Goal: Find specific page/section: Find specific page/section

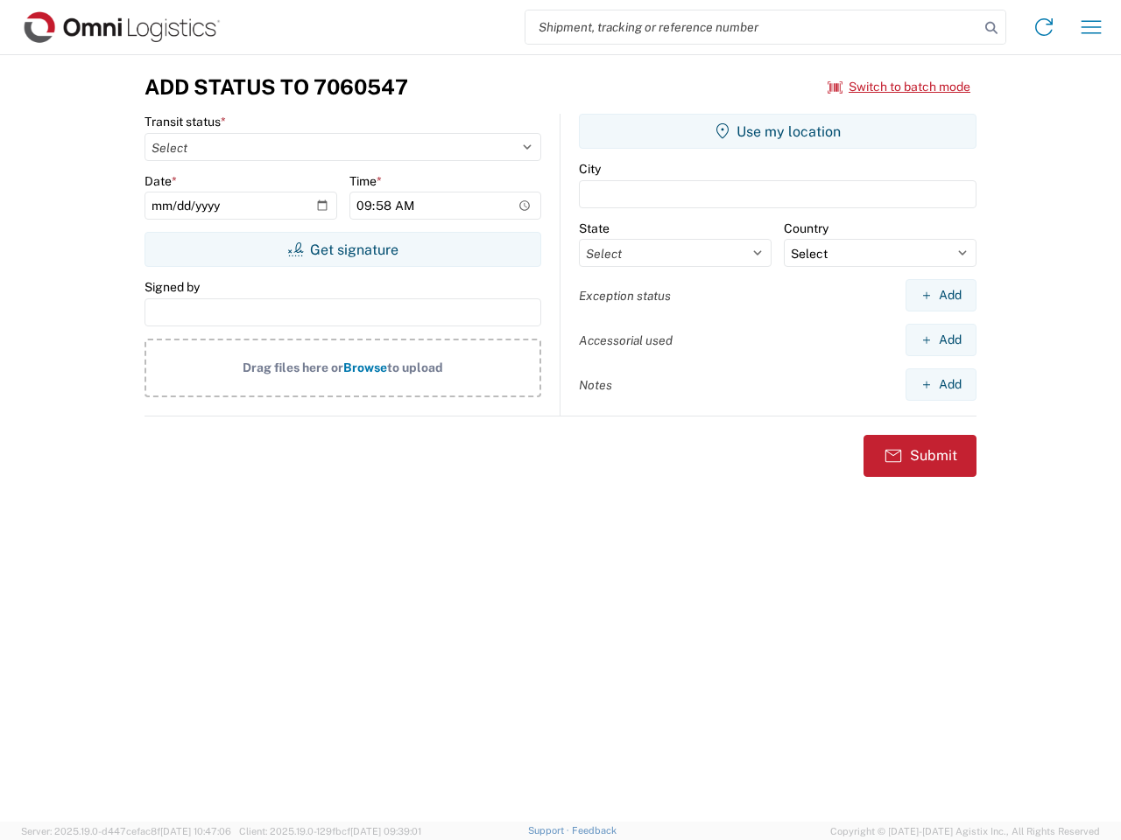
click at [752, 27] on input "search" at bounding box center [751, 27] width 453 height 33
click at [991, 28] on icon at bounding box center [991, 28] width 25 height 25
click at [1044, 27] on icon at bounding box center [1044, 27] width 28 height 28
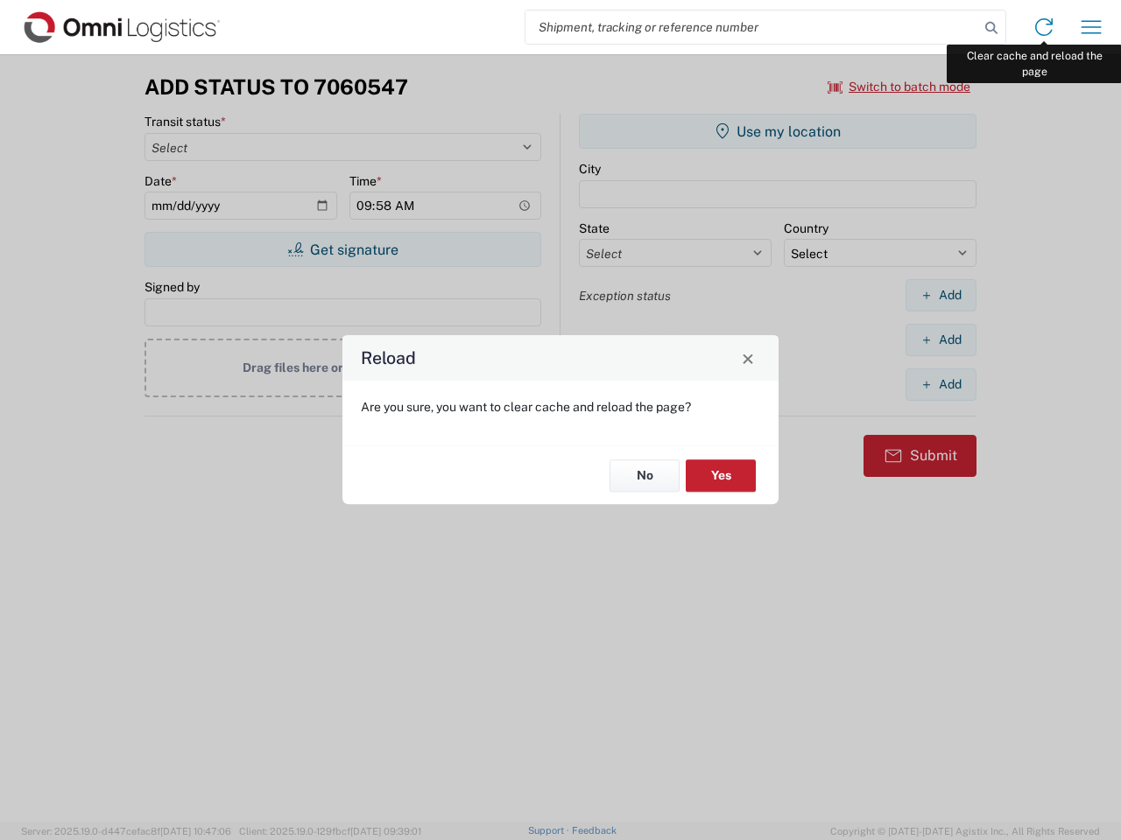
click at [1091, 27] on div "Reload Are you sure, you want to clear cache and reload the page? No Yes" at bounding box center [560, 420] width 1121 height 840
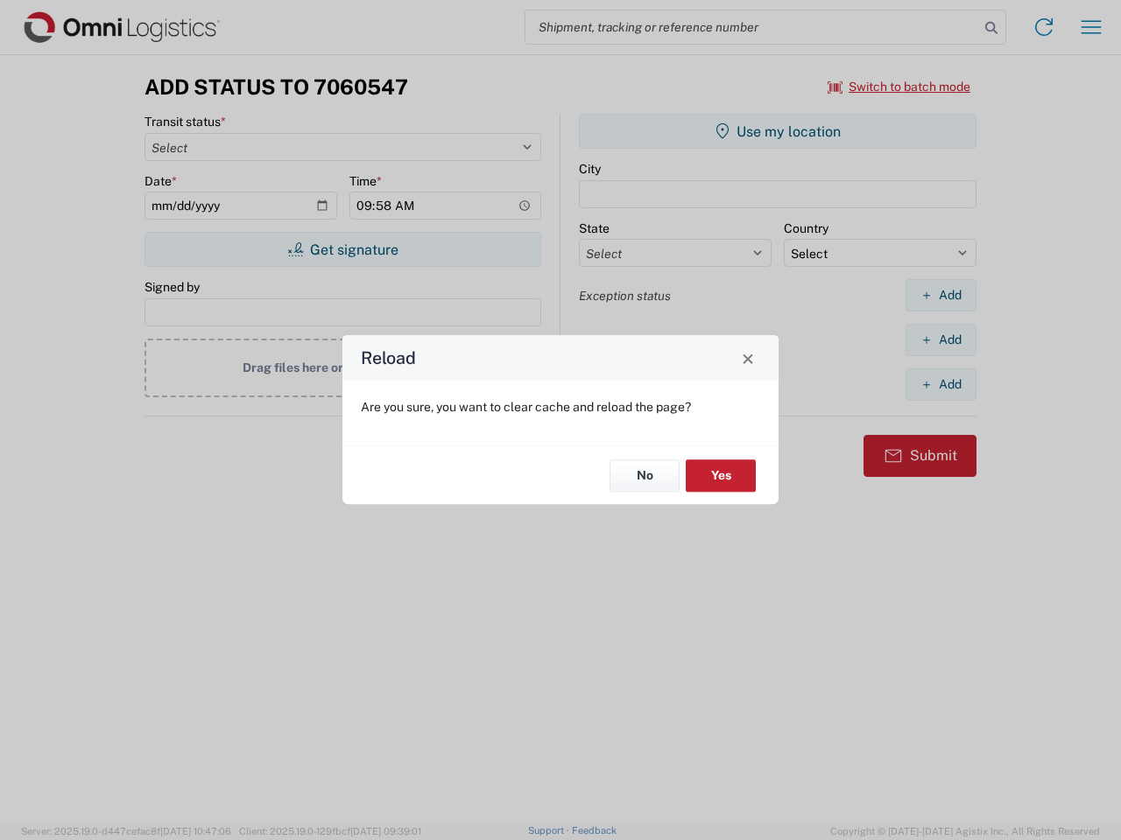
click at [899, 87] on div "Reload Are you sure, you want to clear cache and reload the page? No Yes" at bounding box center [560, 420] width 1121 height 840
click at [342, 250] on div "Reload Are you sure, you want to clear cache and reload the page? No Yes" at bounding box center [560, 420] width 1121 height 840
click at [777, 131] on div "Reload Are you sure, you want to clear cache and reload the page? No Yes" at bounding box center [560, 420] width 1121 height 840
click at [940, 295] on div "Reload Are you sure, you want to clear cache and reload the page? No Yes" at bounding box center [560, 420] width 1121 height 840
click at [940, 340] on div "Reload Are you sure, you want to clear cache and reload the page? No Yes" at bounding box center [560, 420] width 1121 height 840
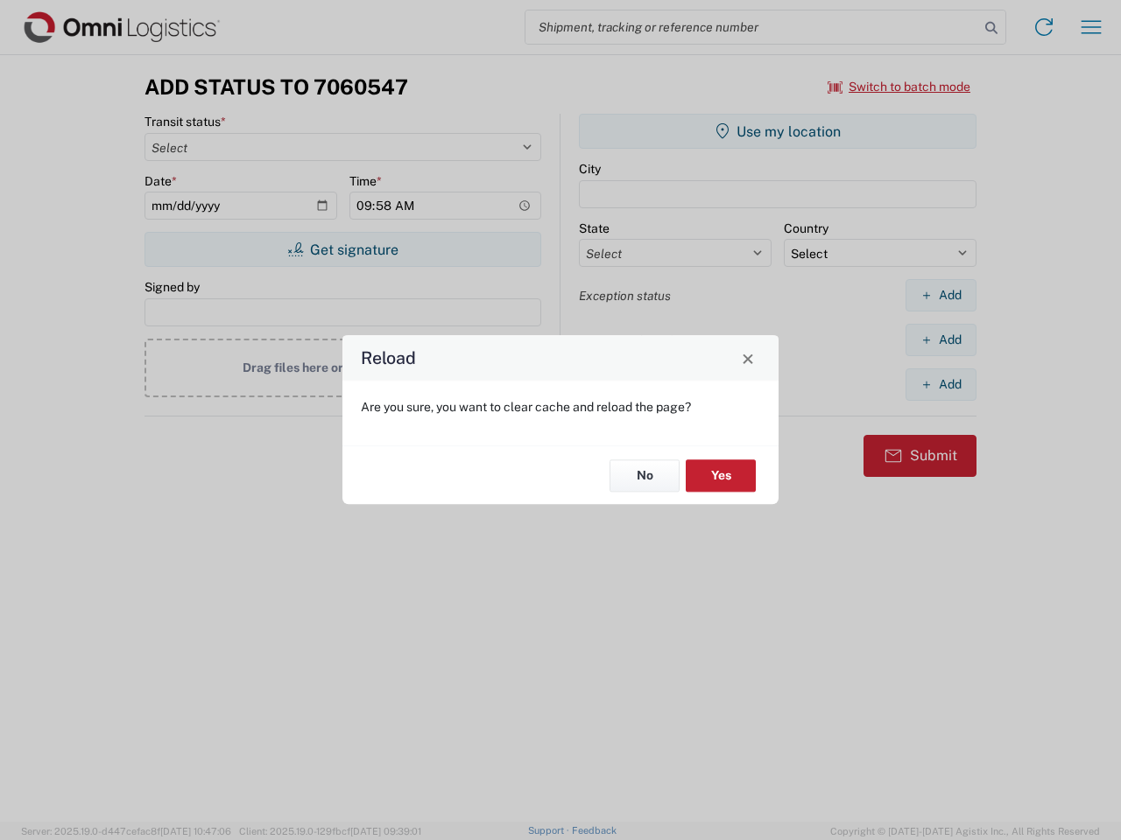
click at [940, 384] on div "Reload Are you sure, you want to clear cache and reload the page? No Yes" at bounding box center [560, 420] width 1121 height 840
